Goal: Task Accomplishment & Management: Complete application form

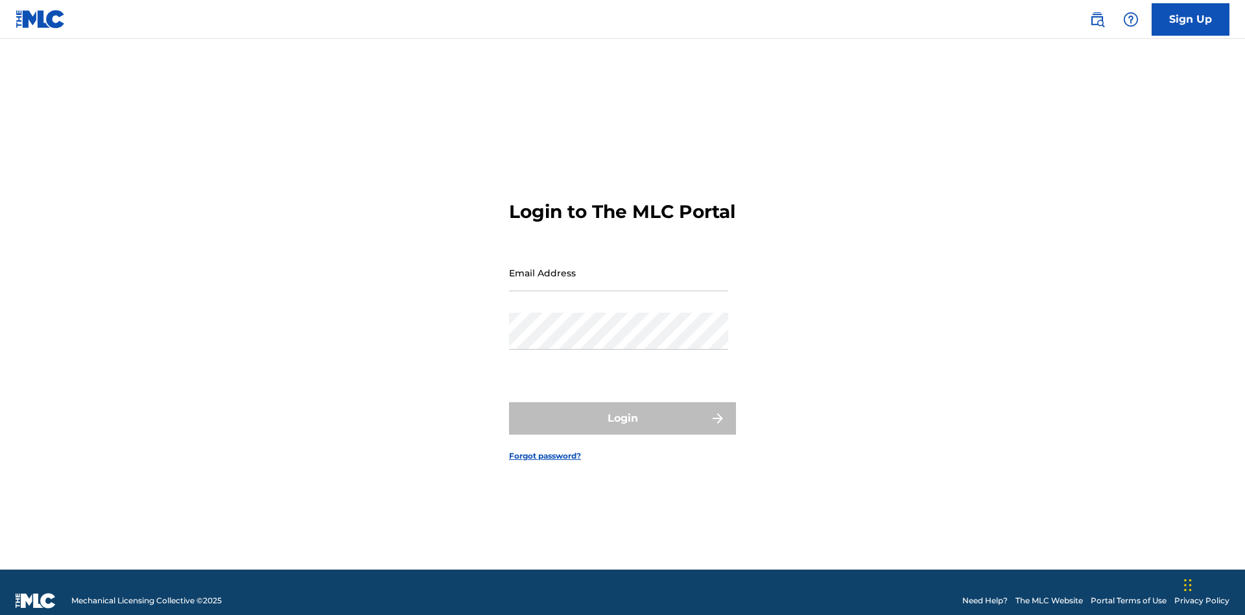
scroll to position [17, 0]
click at [618, 266] on input "Email Address" at bounding box center [618, 272] width 219 height 37
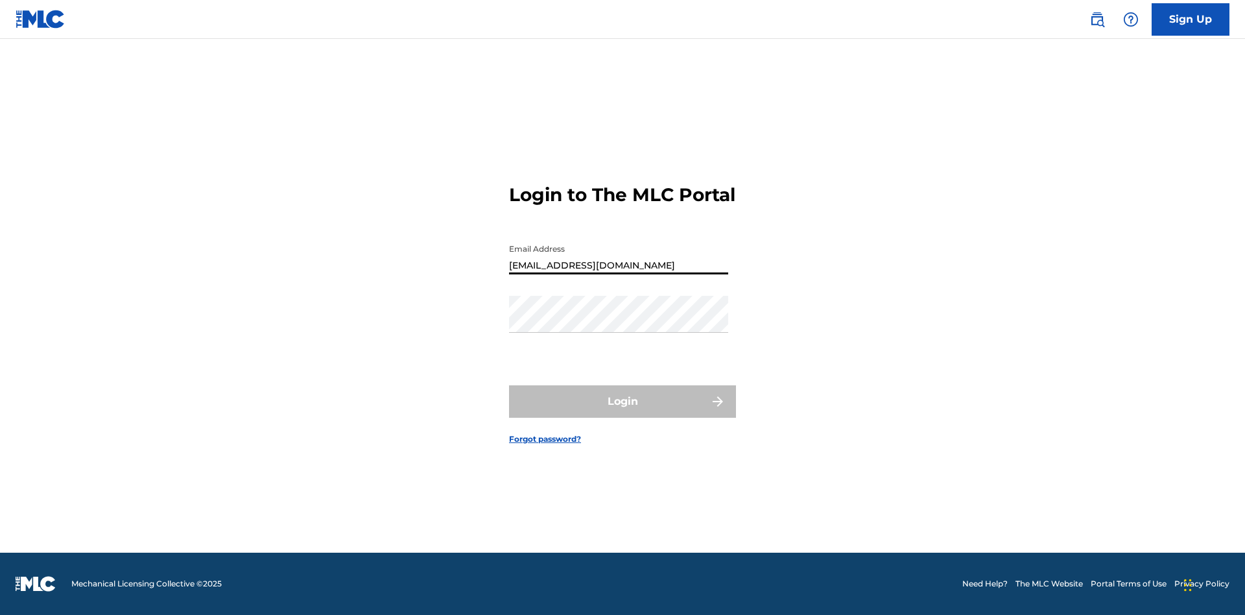
type input "Duke.McTesterson@gmail.com"
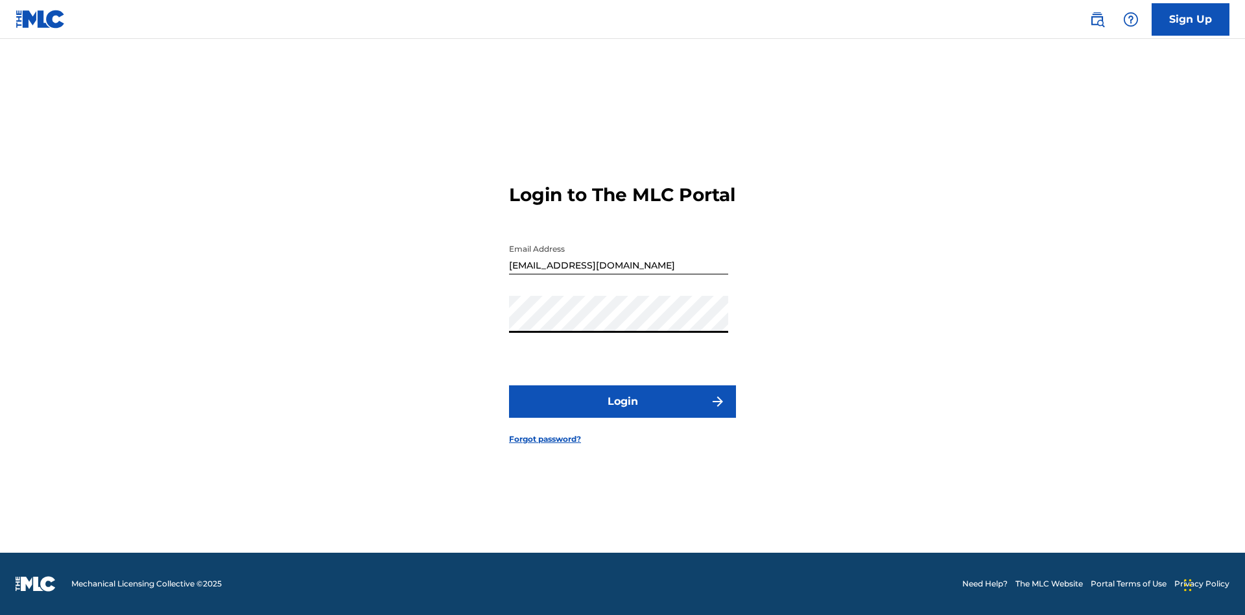
click at [622, 412] on button "Login" at bounding box center [622, 401] width 227 height 32
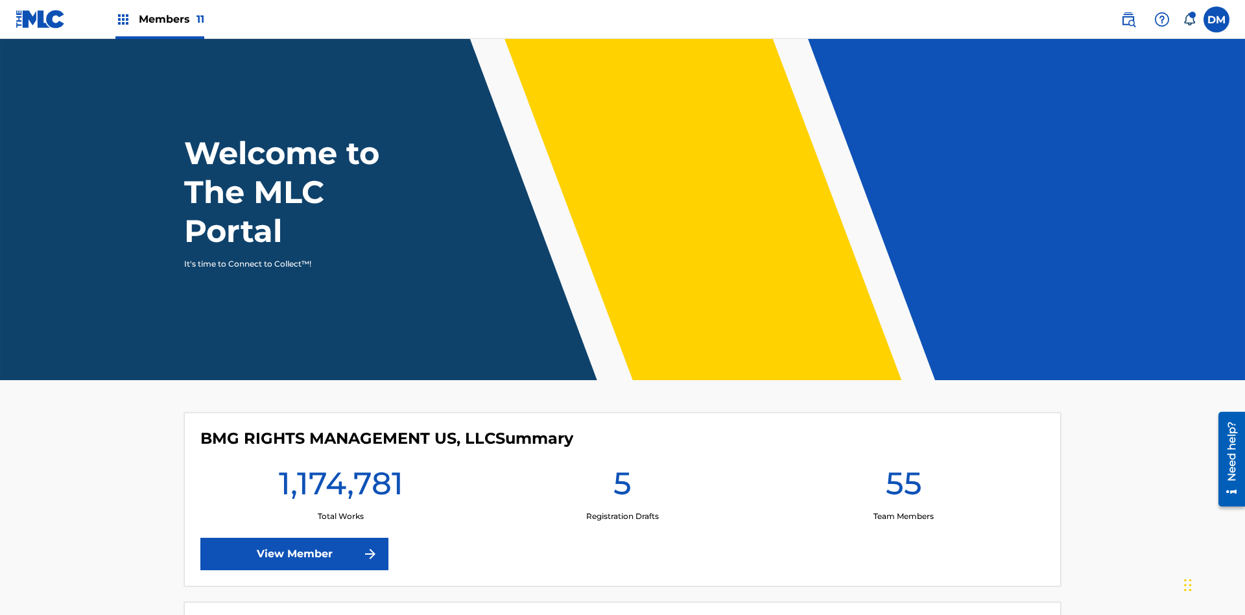
scroll to position [56, 0]
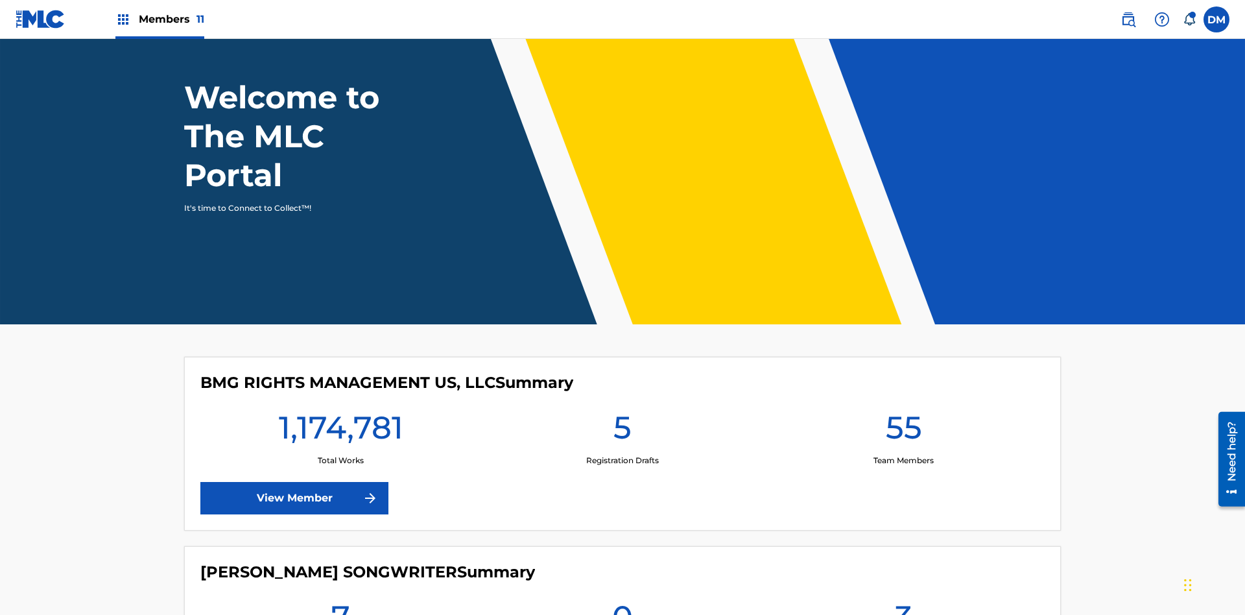
click at [159, 19] on span "Members 11" at bounding box center [171, 19] width 65 height 15
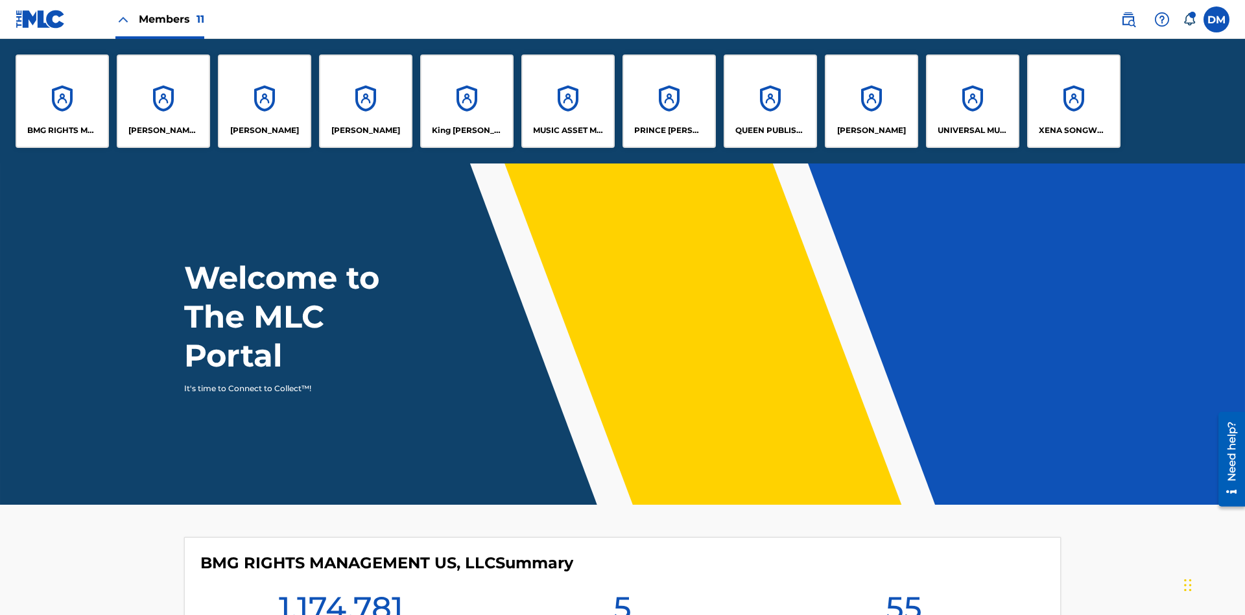
scroll to position [47, 0]
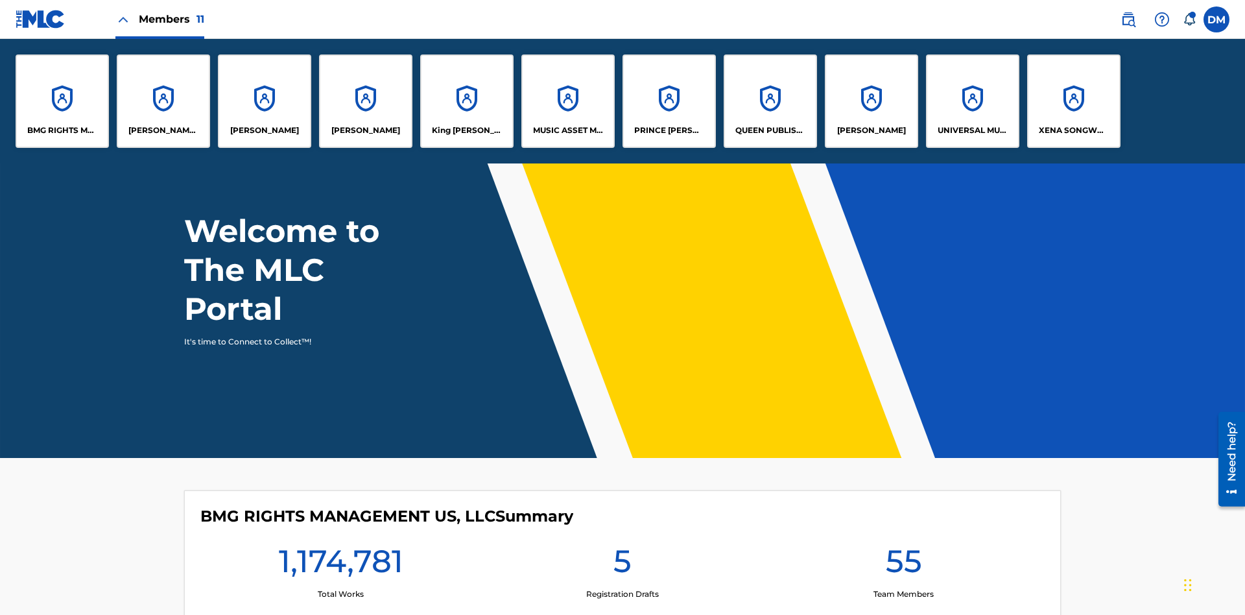
click at [972, 130] on p "UNIVERSAL MUSIC PUB GROUP" at bounding box center [972, 130] width 71 height 12
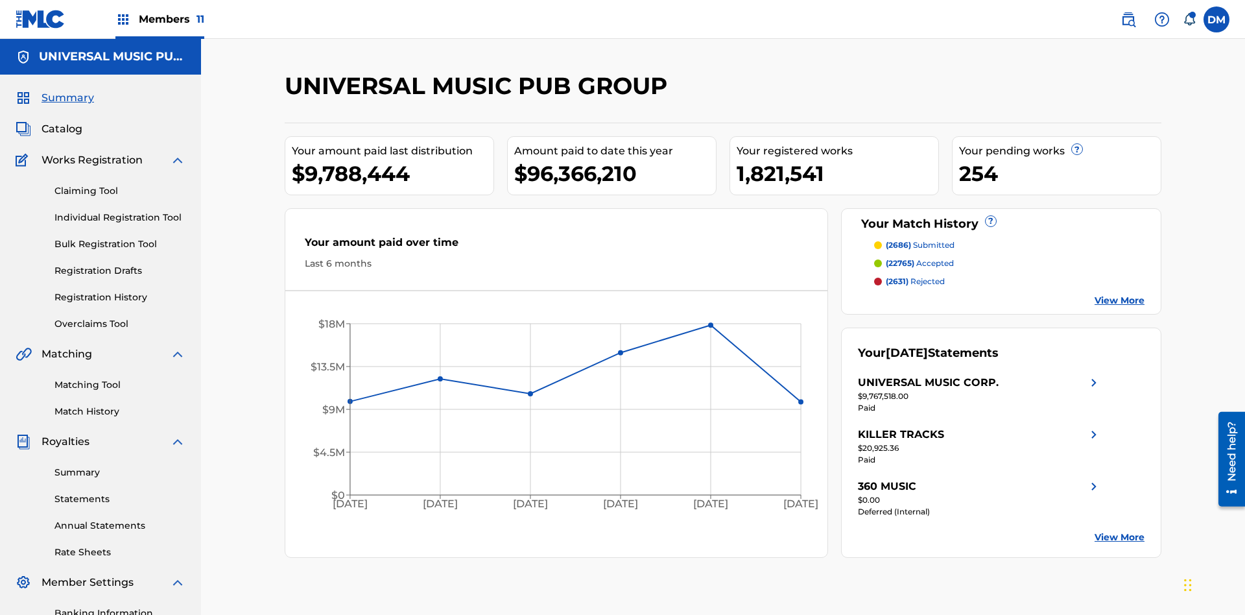
click at [120, 211] on link "Individual Registration Tool" at bounding box center [119, 218] width 131 height 14
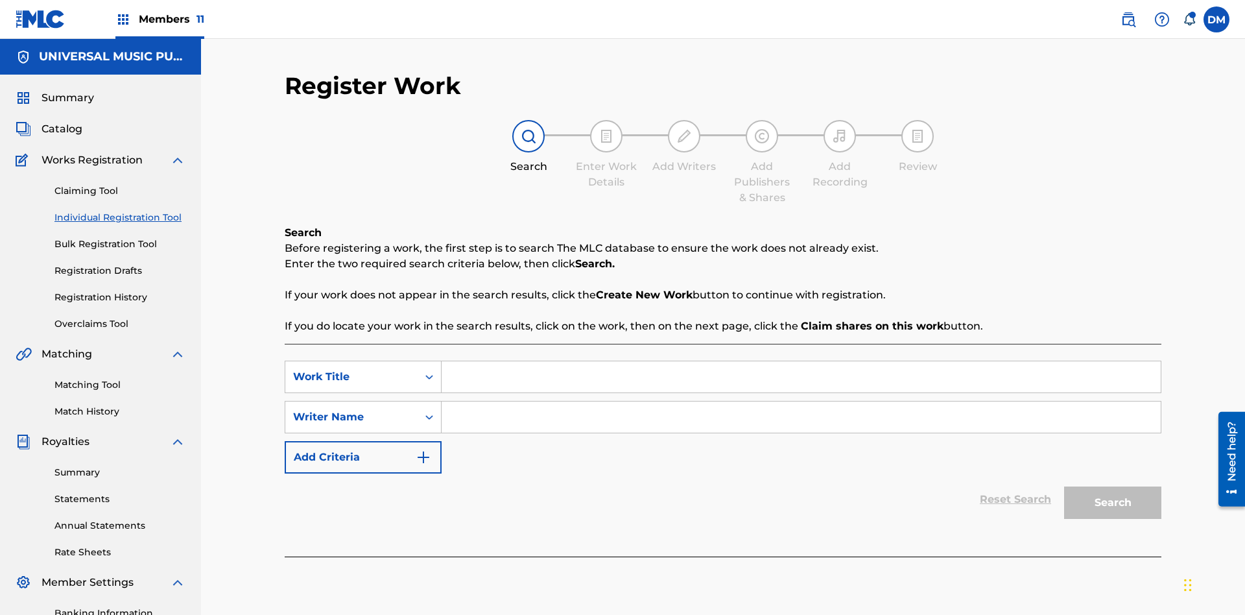
click at [801, 361] on input "Search Form" at bounding box center [800, 376] width 719 height 31
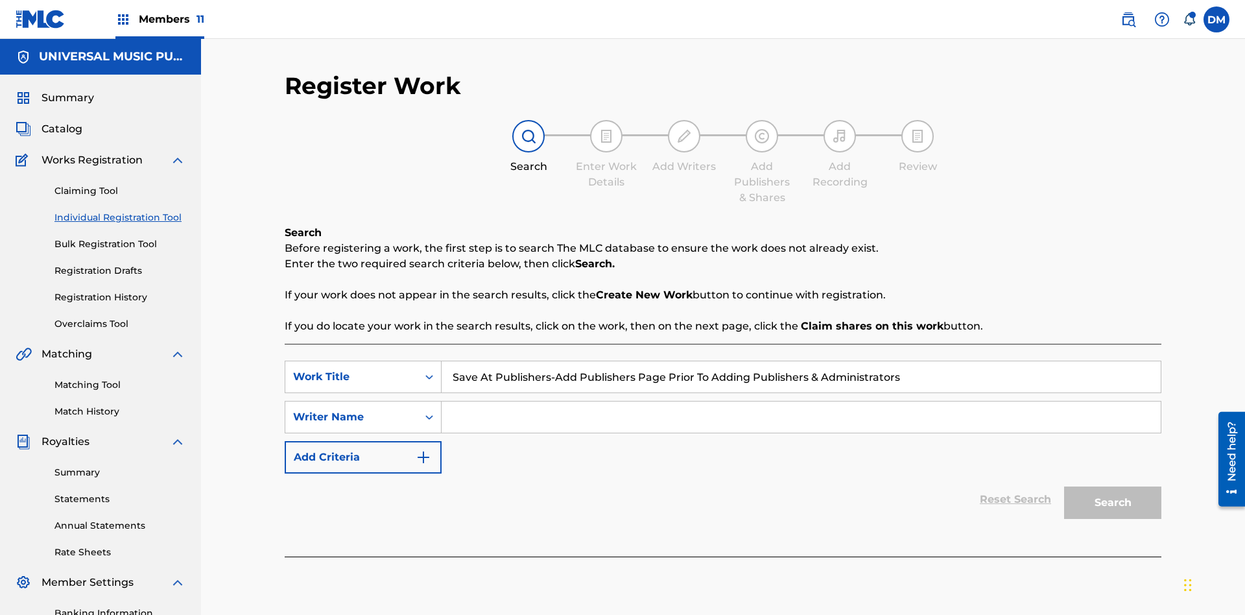
type input "Save At Publishers-Add Publishers Page Prior To Adding Publishers & Administrat…"
click at [801, 401] on input "Search Form" at bounding box center [800, 416] width 719 height 31
type input "QWERTYUIOP"
click at [1112, 486] on button "Search" at bounding box center [1112, 502] width 97 height 32
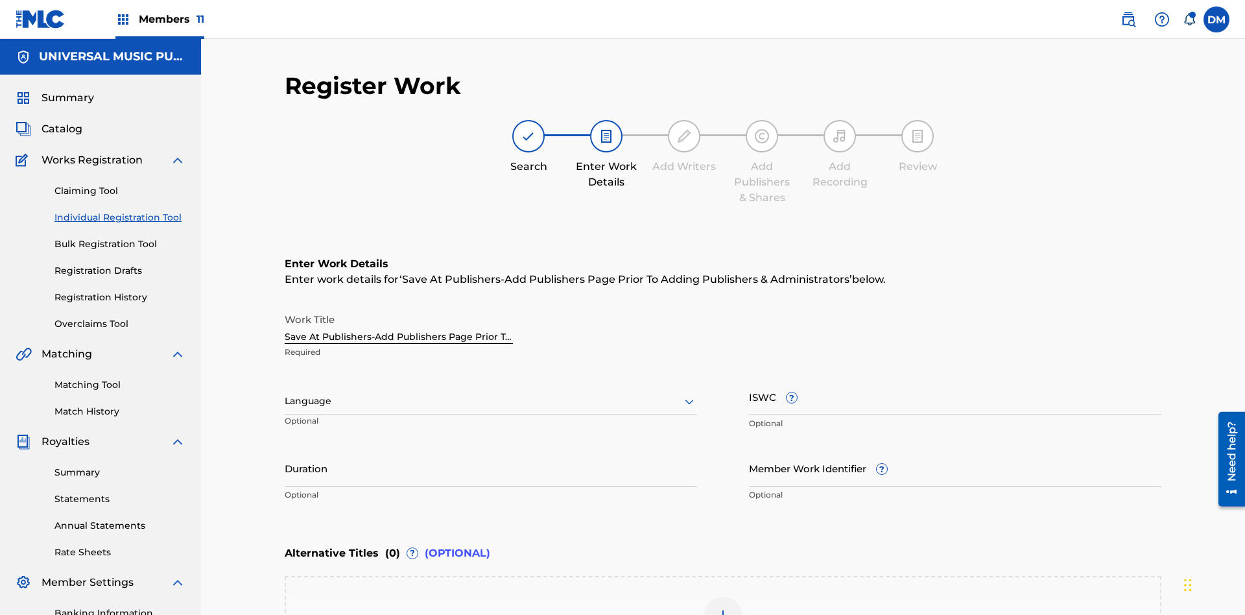
click at [491, 449] on input "Duration" at bounding box center [491, 467] width 412 height 37
click at [491, 449] on input "0" at bounding box center [491, 467] width 412 height 37
type input "00:00"
click at [689, 393] on icon at bounding box center [689, 401] width 16 height 16
click at [955, 449] on input "Member Work Identifier ?" at bounding box center [955, 467] width 412 height 37
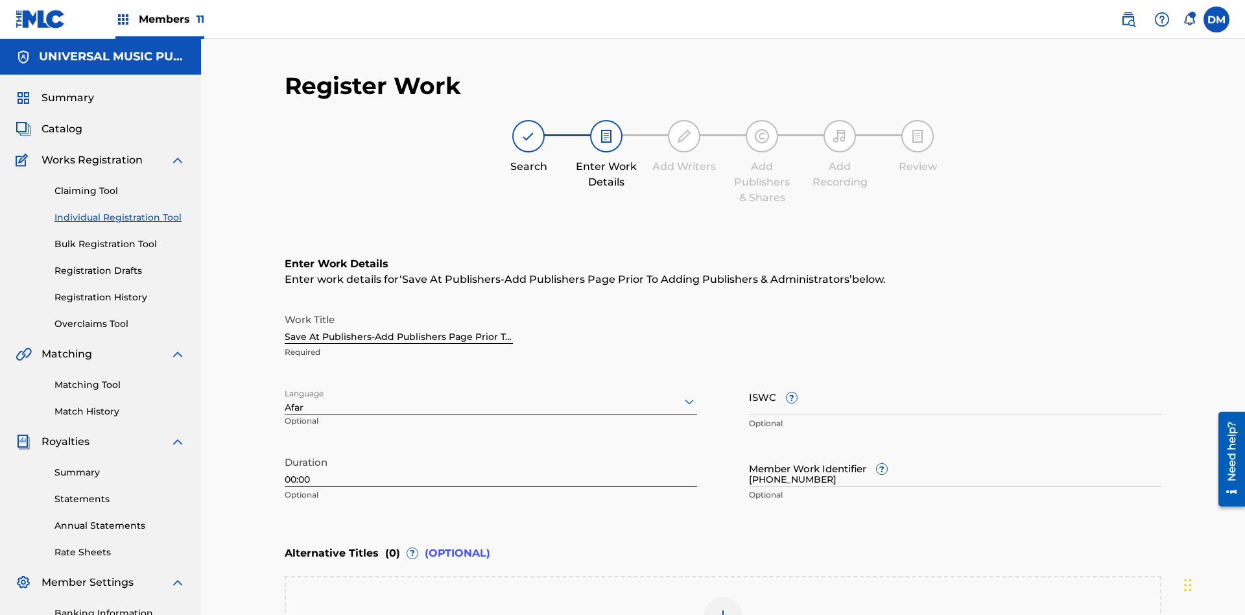
type input "2025.08.25.05"
click at [955, 378] on input "ISWC ?" at bounding box center [955, 396] width 412 height 37
type input "T-123.456.789-4"
click at [723, 608] on img at bounding box center [723, 616] width 16 height 16
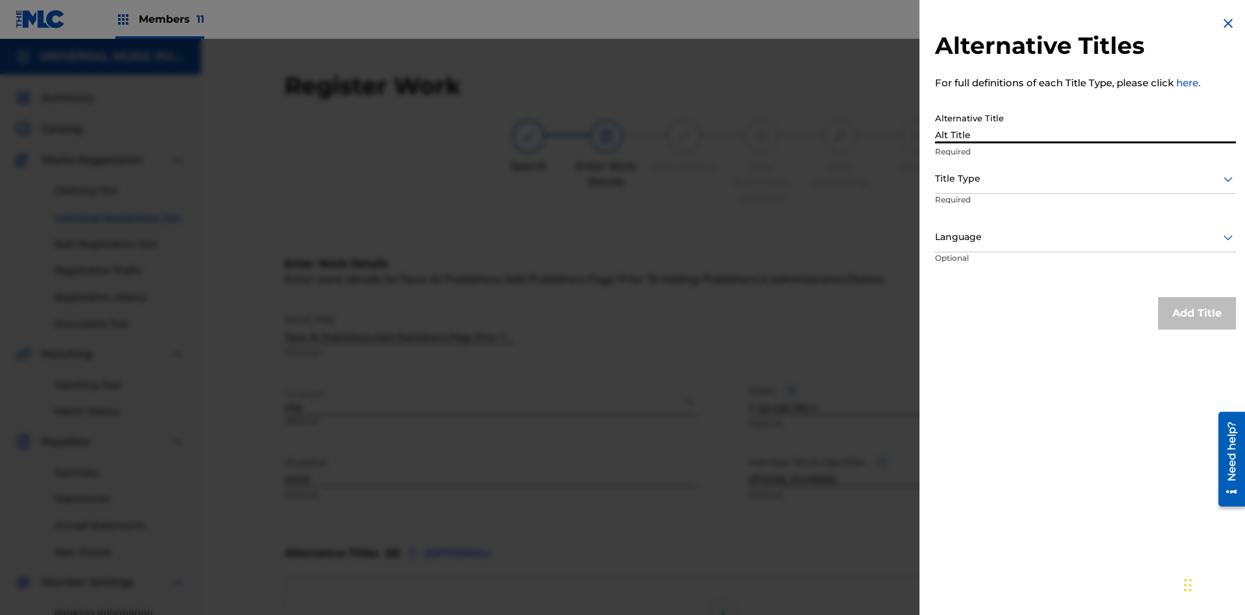
type input "Alt Title"
click at [1085, 178] on div at bounding box center [1085, 178] width 301 height 16
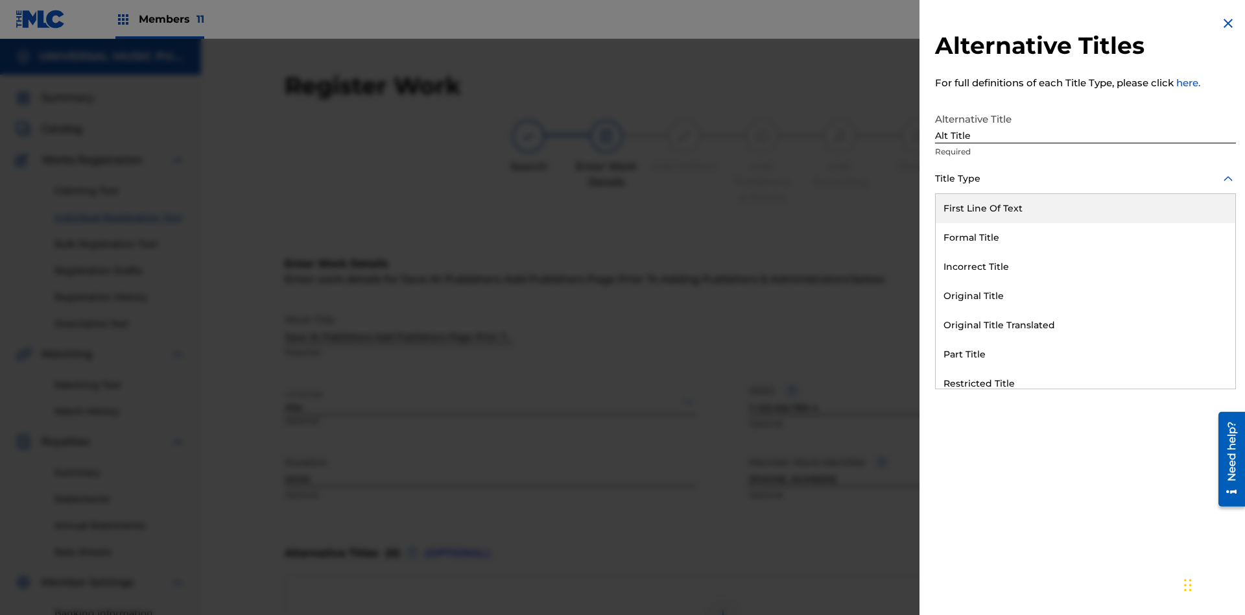
click at [1085, 296] on div "Original Title" at bounding box center [1084, 295] width 299 height 29
click at [1085, 237] on div at bounding box center [1085, 237] width 301 height 16
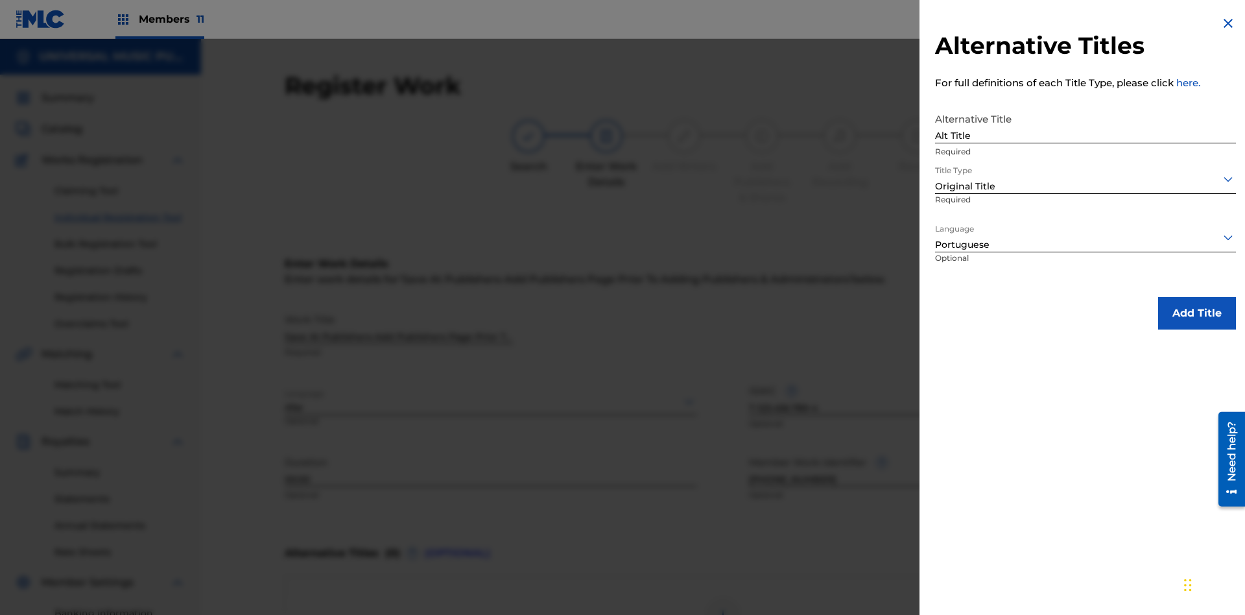
click at [1197, 312] on button "Add Title" at bounding box center [1197, 313] width 78 height 32
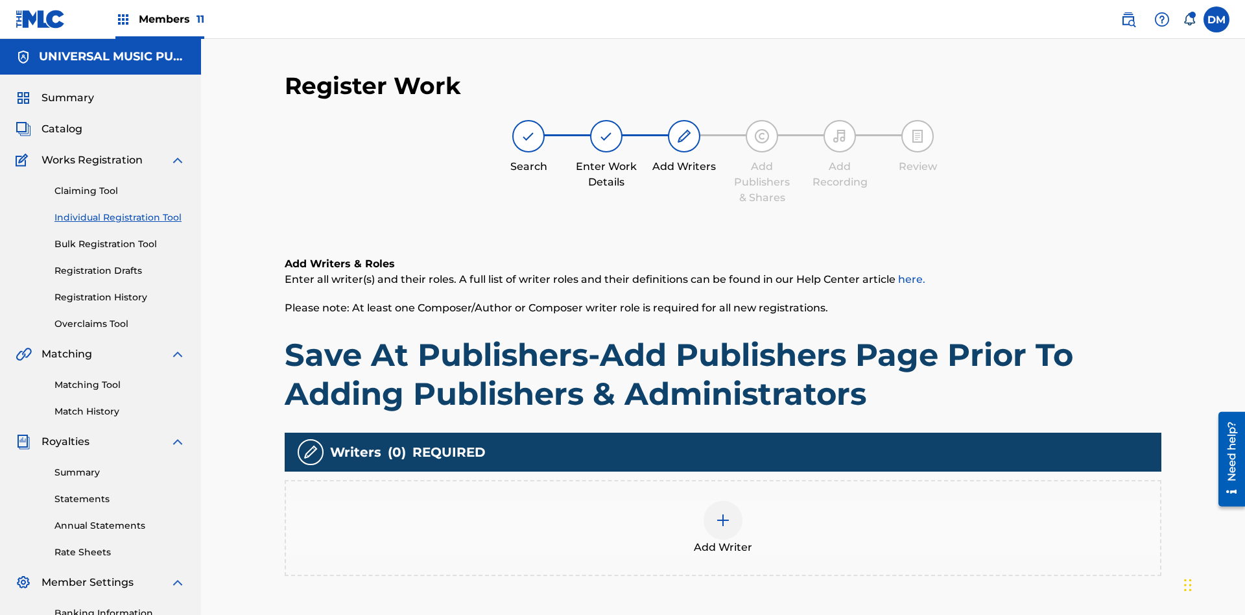
click at [723, 512] on img at bounding box center [723, 520] width 16 height 16
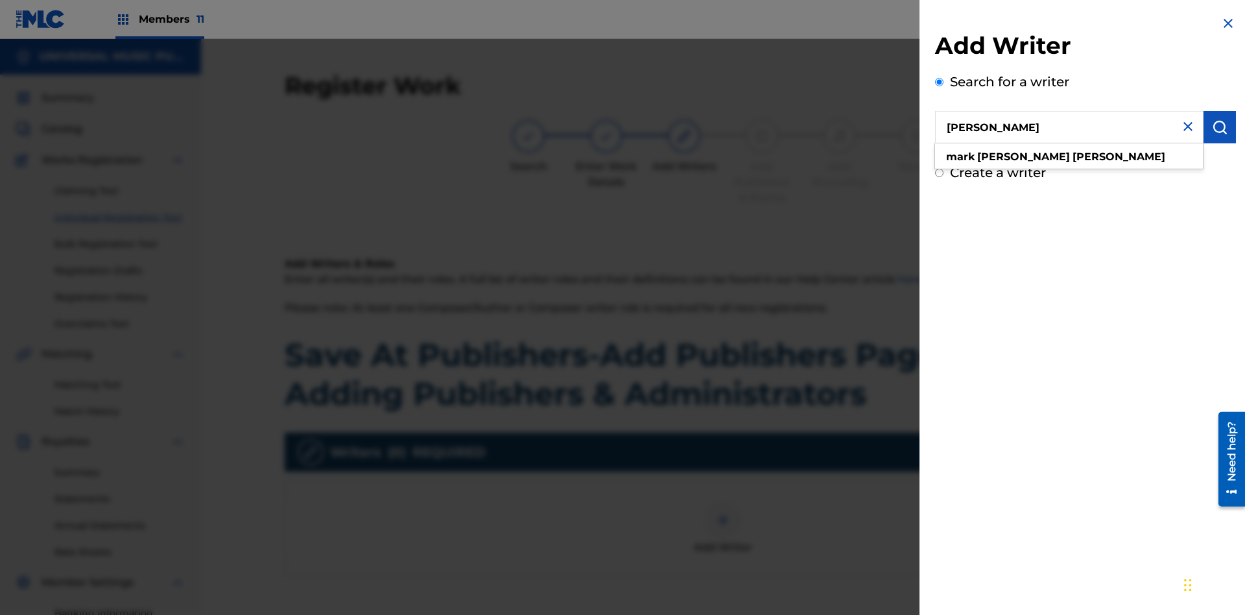
click at [1219, 127] on img "submit" at bounding box center [1220, 127] width 16 height 16
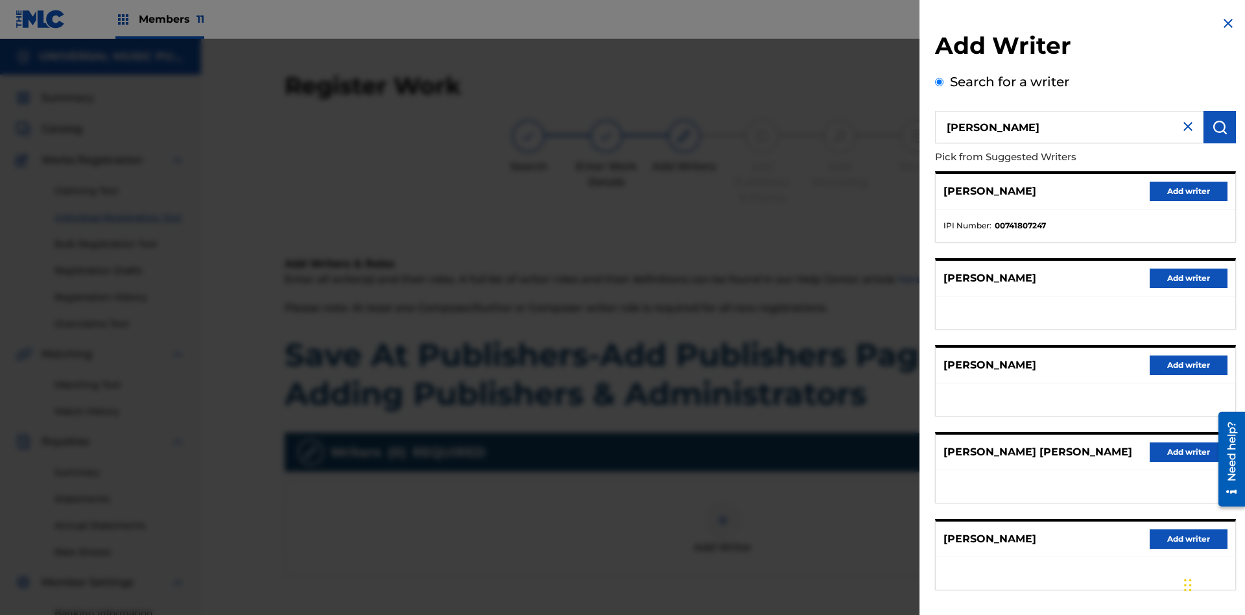
click at [1188, 191] on button "Add writer" at bounding box center [1188, 191] width 78 height 19
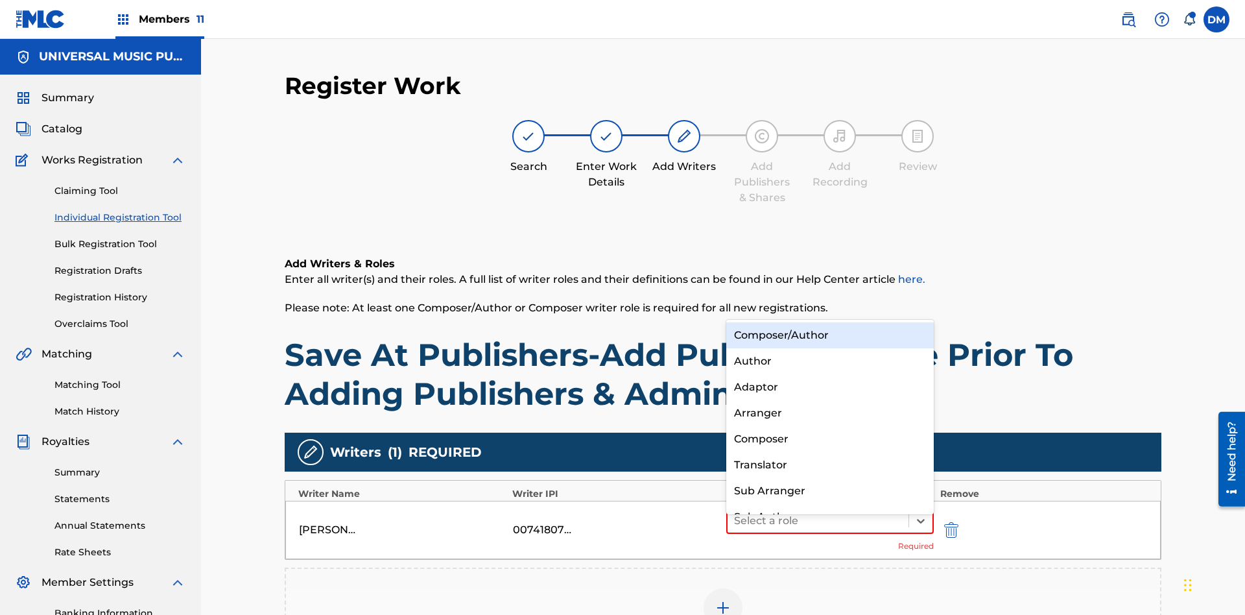
click at [829, 438] on div "Composer" at bounding box center [829, 439] width 207 height 26
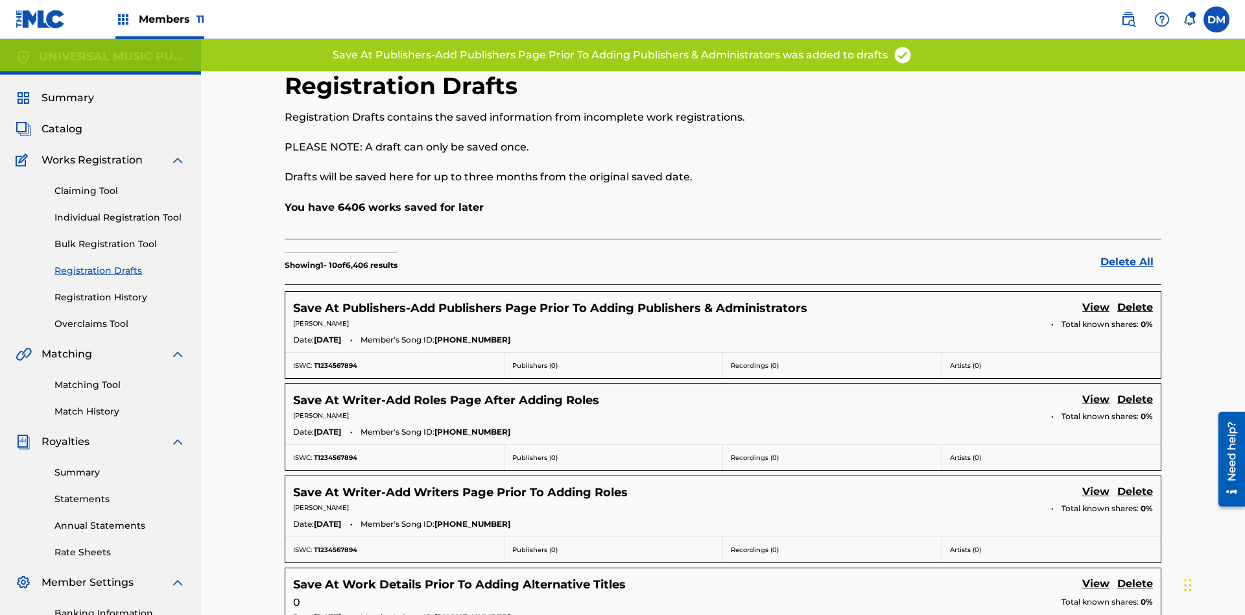
click at [1096, 299] on link "View" at bounding box center [1095, 308] width 27 height 18
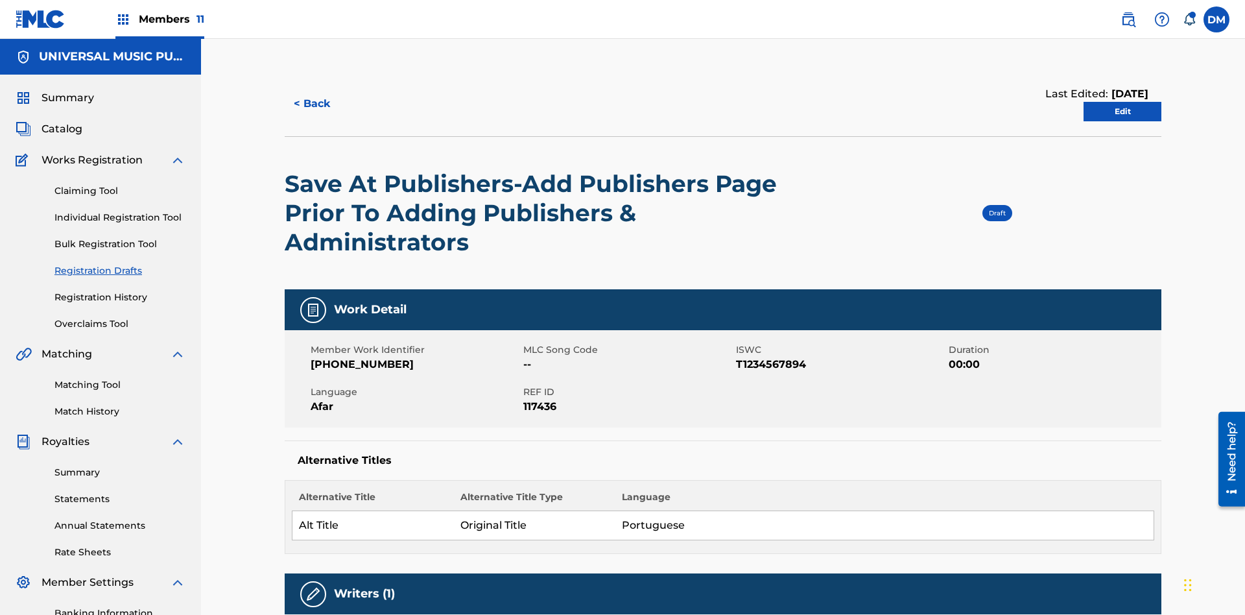
click at [1122, 102] on link "Edit" at bounding box center [1122, 111] width 78 height 19
